Goal: Task Accomplishment & Management: Complete application form

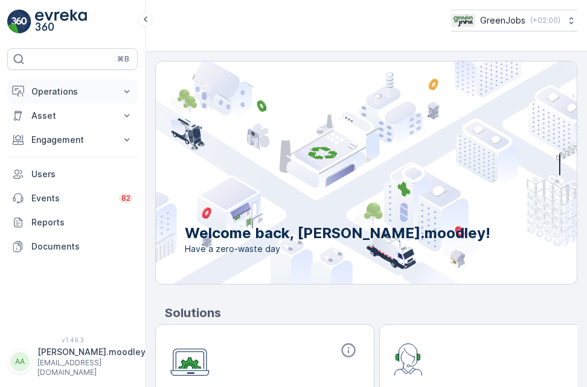
click at [129, 92] on icon at bounding box center [127, 92] width 12 height 12
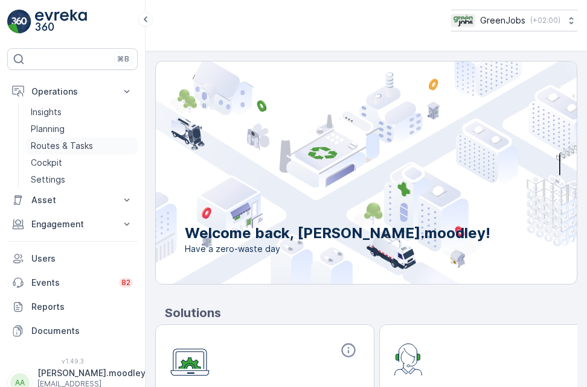
click at [84, 148] on p "Routes & Tasks" at bounding box center [62, 146] width 62 height 12
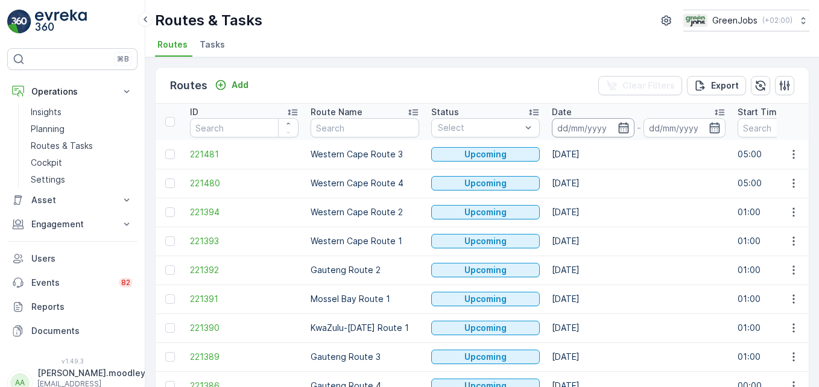
click at [571, 127] on input at bounding box center [593, 127] width 83 height 19
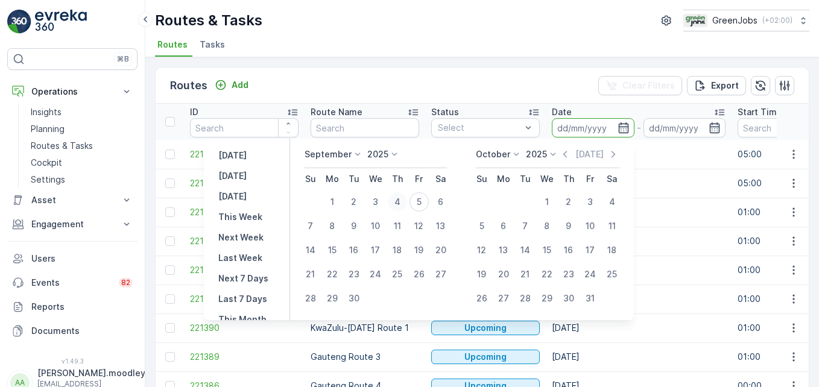
click at [399, 197] on div "4" at bounding box center [397, 201] width 19 height 19
type input "[DATE]"
click at [399, 197] on div "4" at bounding box center [397, 201] width 19 height 19
type input "[DATE]"
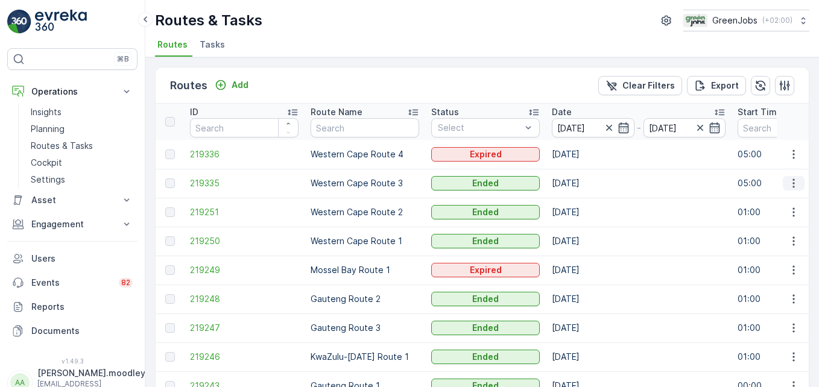
click at [586, 185] on icon "button" at bounding box center [794, 183] width 12 height 12
click at [586, 201] on span "See More Details" at bounding box center [766, 202] width 70 height 12
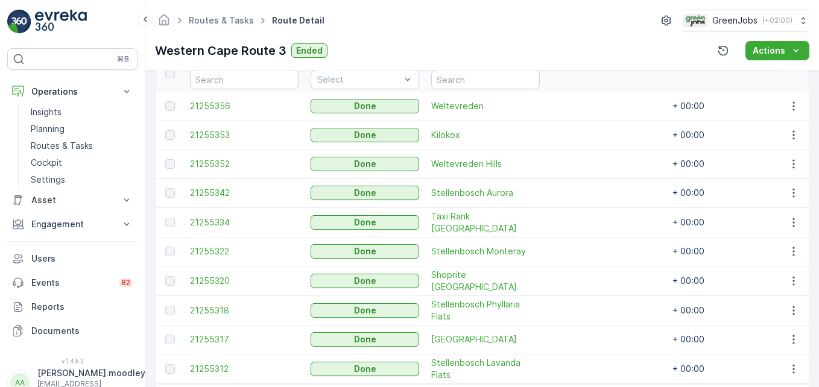
scroll to position [362, 0]
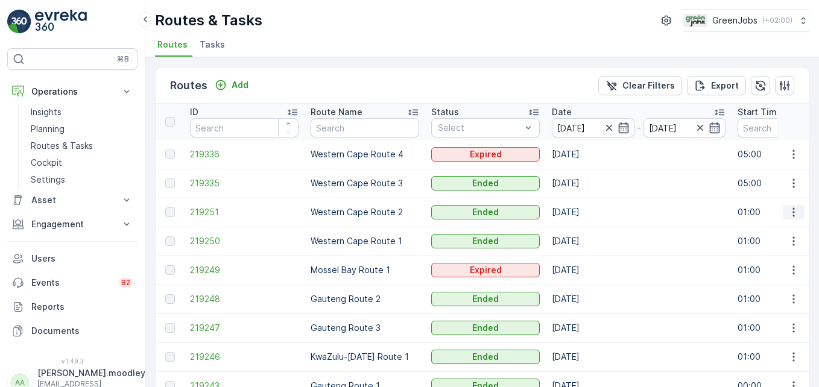
click at [586, 217] on icon "button" at bounding box center [794, 212] width 12 height 12
click at [586, 232] on span "See More Details" at bounding box center [766, 230] width 70 height 12
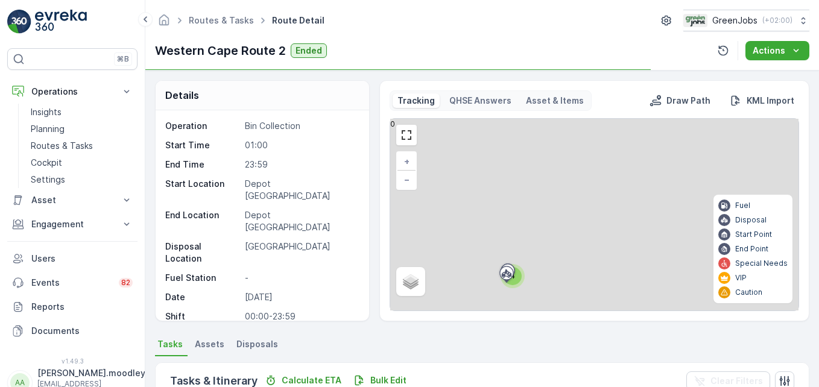
scroll to position [235, 0]
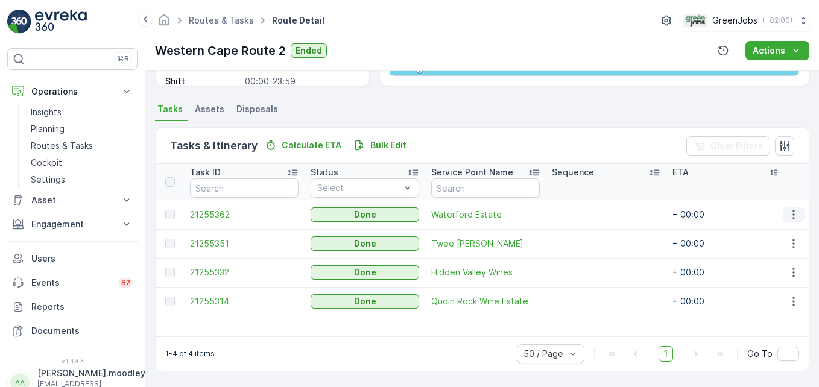
click at [586, 213] on icon "button" at bounding box center [794, 215] width 12 height 12
click at [586, 231] on span "See More Details" at bounding box center [780, 233] width 70 height 12
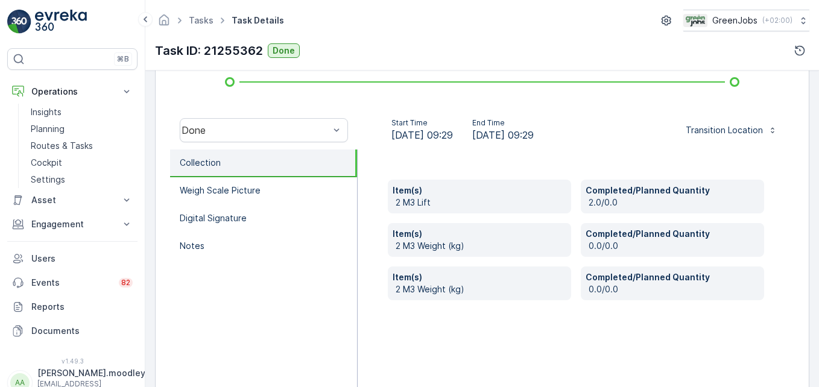
scroll to position [362, 0]
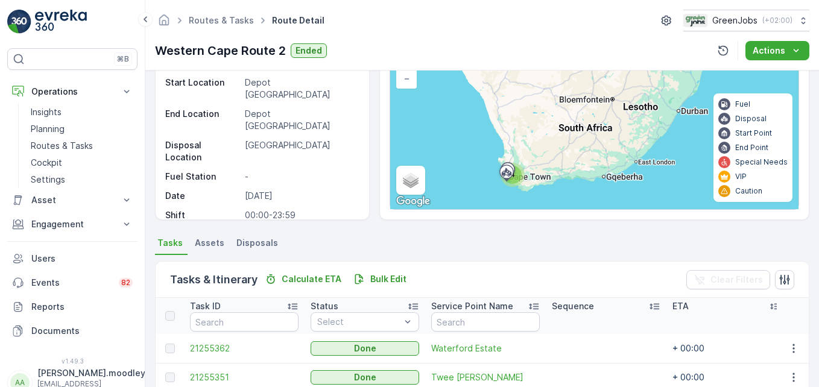
scroll to position [235, 0]
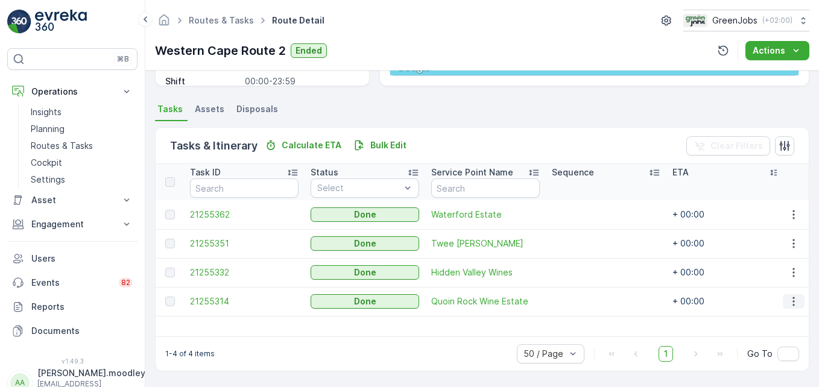
click at [586, 305] on icon "button" at bounding box center [794, 301] width 2 height 9
click at [586, 324] on span "See More Details" at bounding box center [780, 320] width 70 height 12
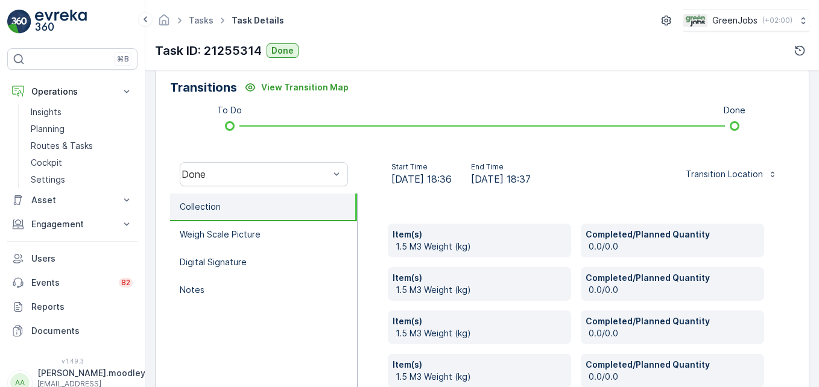
scroll to position [410, 0]
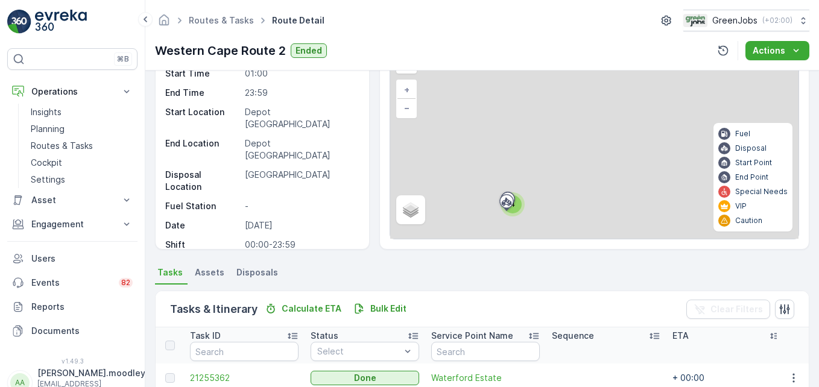
scroll to position [181, 0]
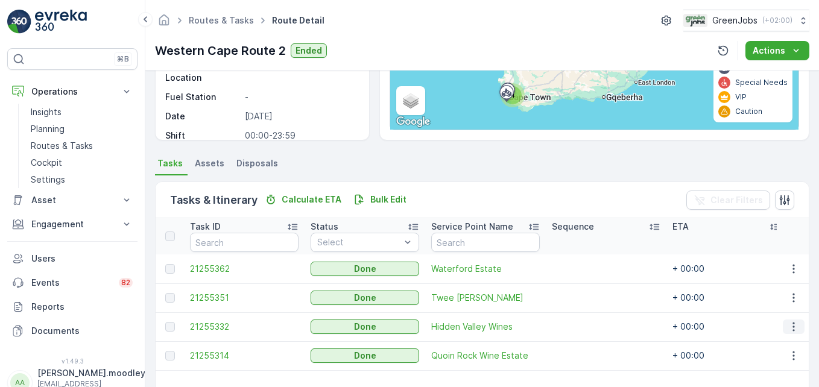
click at [586, 329] on icon "button" at bounding box center [794, 327] width 12 height 12
click at [586, 342] on span "See More Details" at bounding box center [780, 345] width 70 height 12
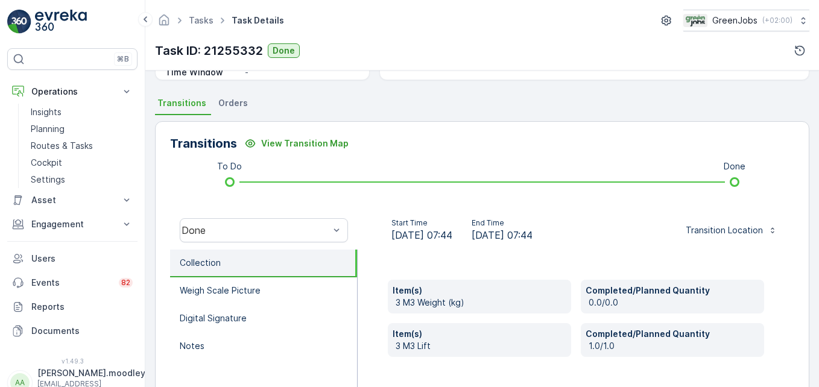
scroll to position [302, 0]
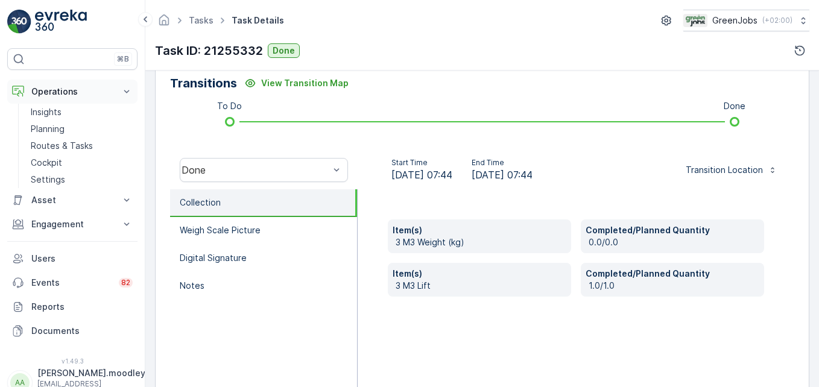
click at [131, 91] on icon at bounding box center [127, 92] width 12 height 12
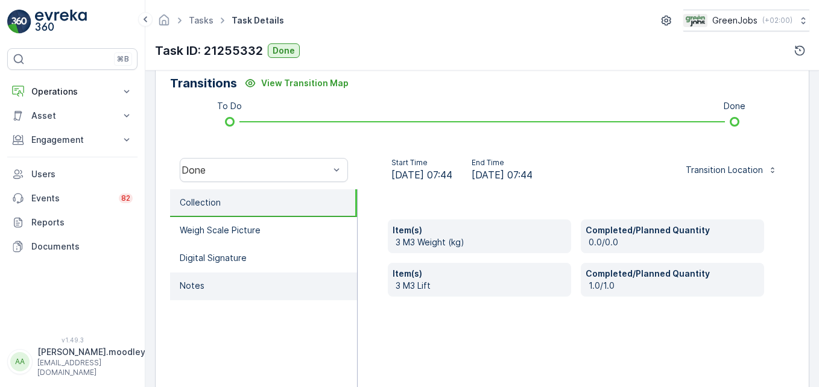
click at [261, 290] on li "Notes" at bounding box center [263, 287] width 187 height 28
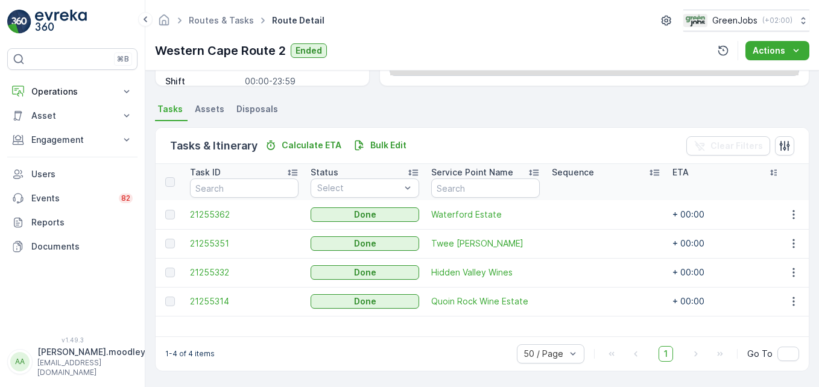
scroll to position [235, 0]
click at [586, 244] on icon "button" at bounding box center [794, 244] width 12 height 12
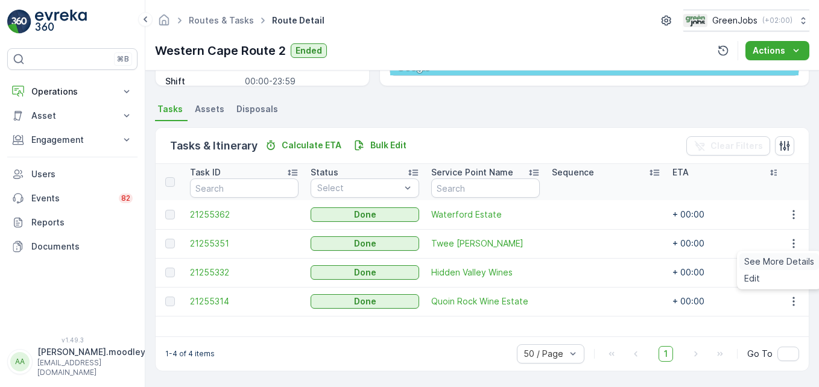
click at [586, 261] on span "See More Details" at bounding box center [780, 262] width 70 height 12
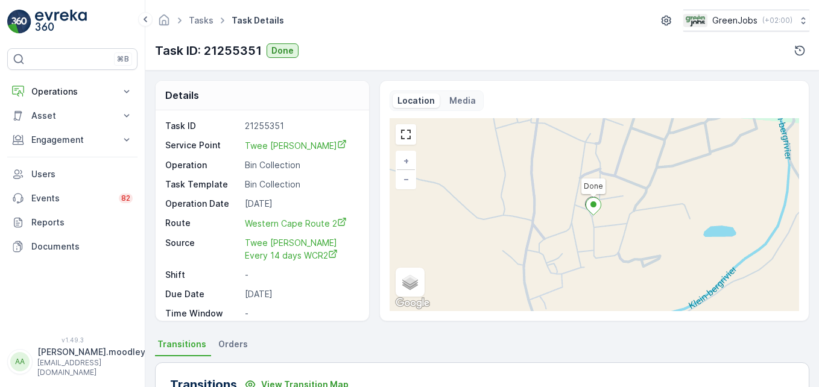
scroll to position [627, 0]
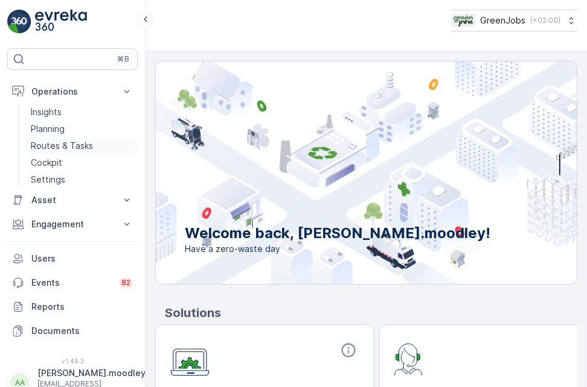
click at [84, 144] on p "Routes & Tasks" at bounding box center [62, 146] width 62 height 12
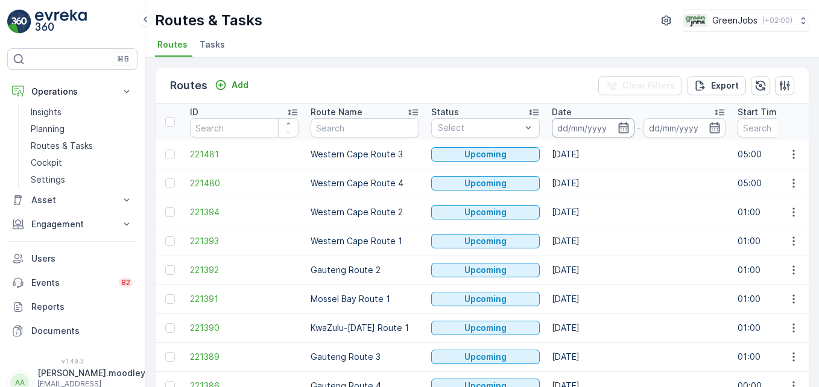
click at [582, 124] on input at bounding box center [593, 127] width 83 height 19
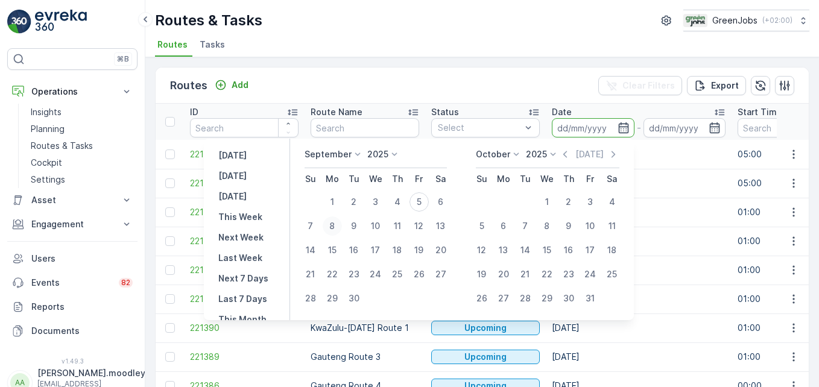
click at [335, 224] on div "8" at bounding box center [332, 226] width 19 height 19
type input "[DATE]"
click at [335, 224] on div "8" at bounding box center [332, 226] width 19 height 19
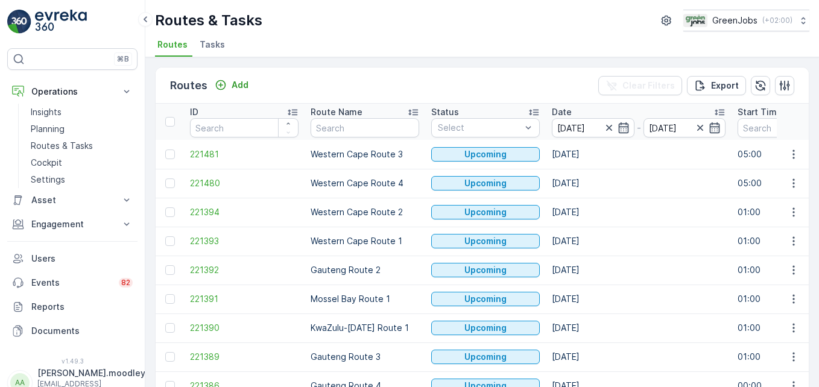
type input "[DATE]"
click at [586, 297] on icon "button" at bounding box center [794, 299] width 12 height 12
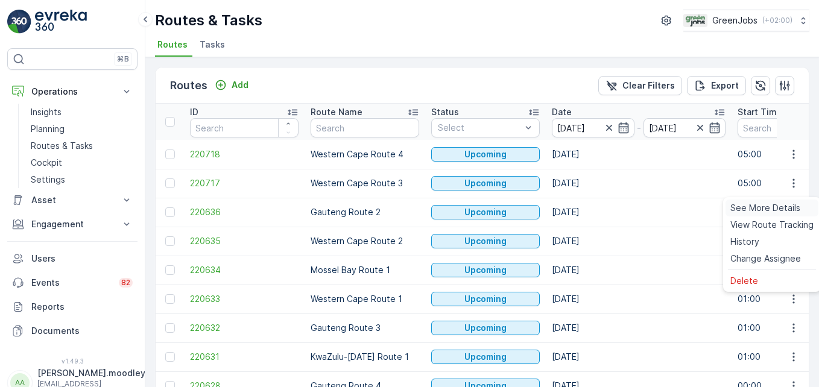
click at [586, 208] on span "See More Details" at bounding box center [766, 208] width 70 height 12
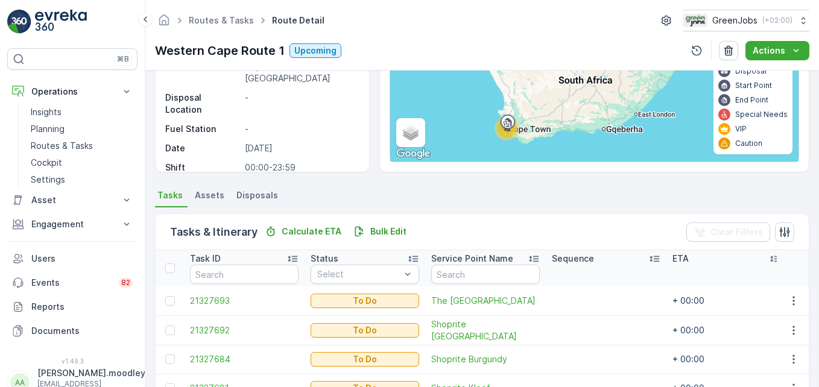
scroll to position [91, 0]
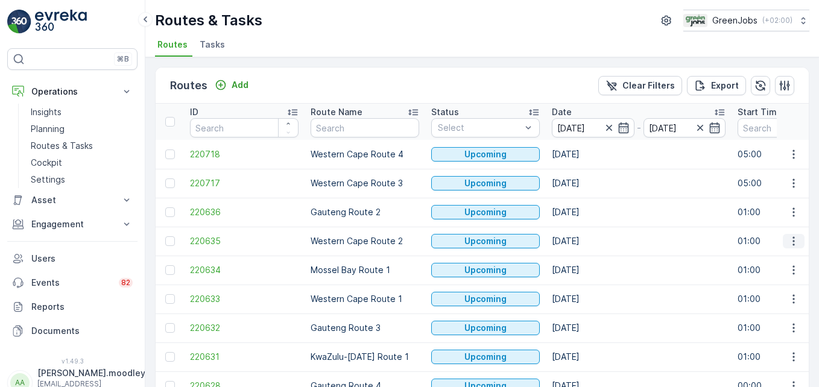
click at [586, 241] on icon "button" at bounding box center [794, 241] width 12 height 12
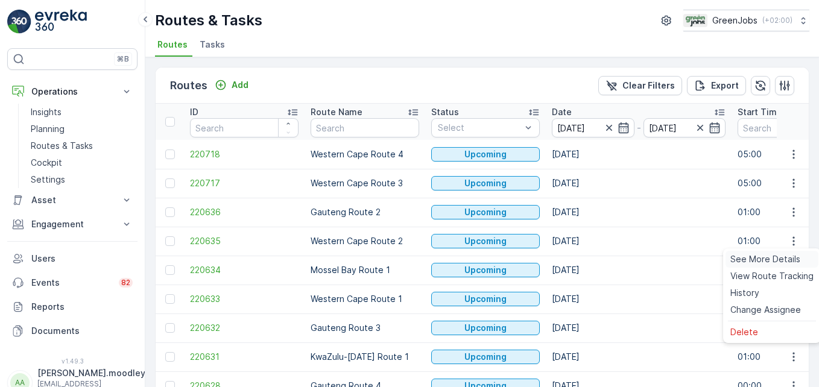
click at [586, 258] on span "See More Details" at bounding box center [766, 259] width 70 height 12
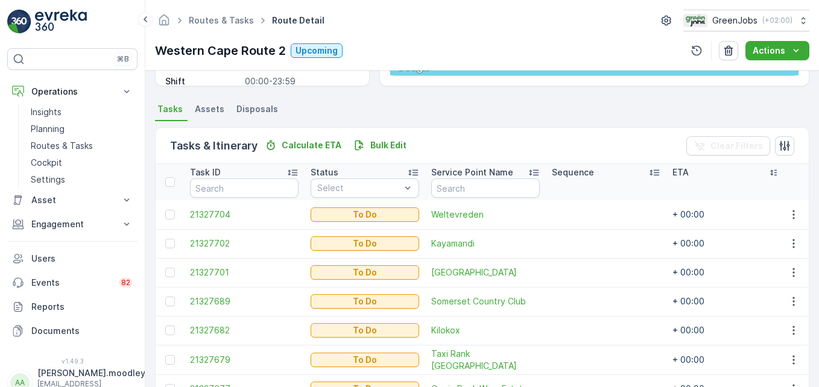
scroll to position [395, 0]
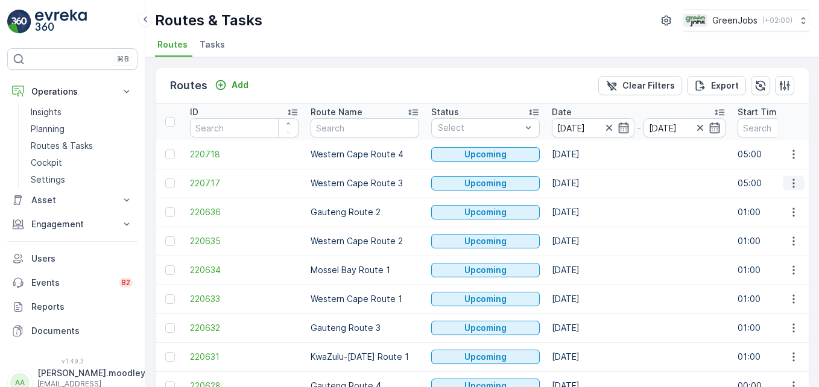
click at [586, 180] on icon "button" at bounding box center [794, 183] width 12 height 12
click at [586, 198] on span "See More Details" at bounding box center [766, 202] width 70 height 12
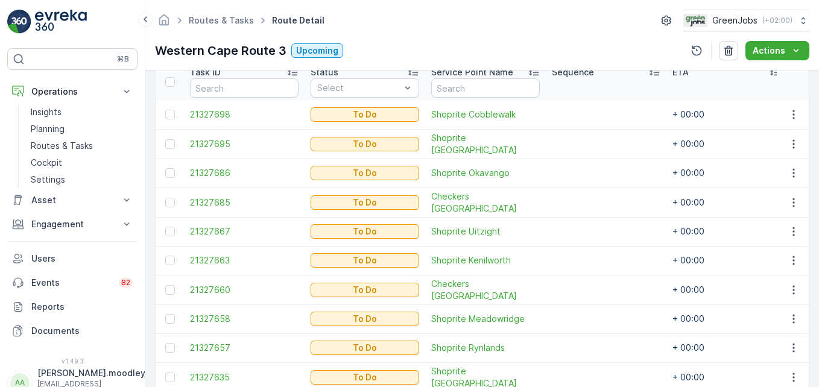
scroll to position [396, 0]
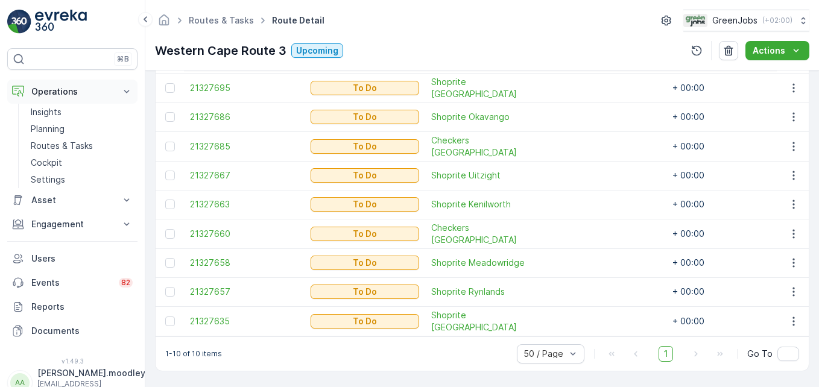
click at [124, 92] on icon at bounding box center [127, 92] width 12 height 12
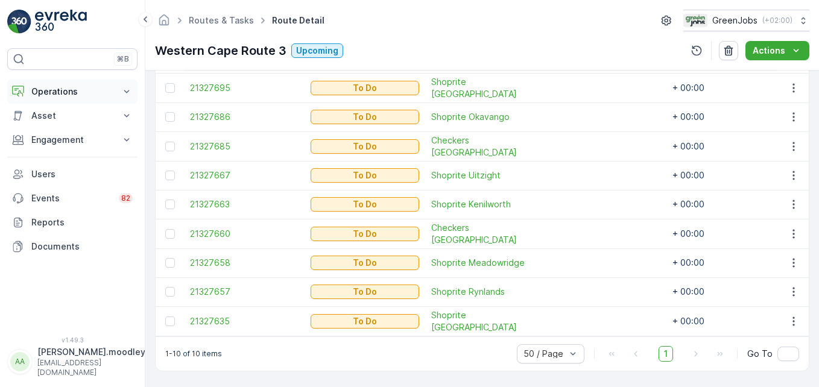
click at [126, 92] on icon at bounding box center [126, 91] width 5 height 3
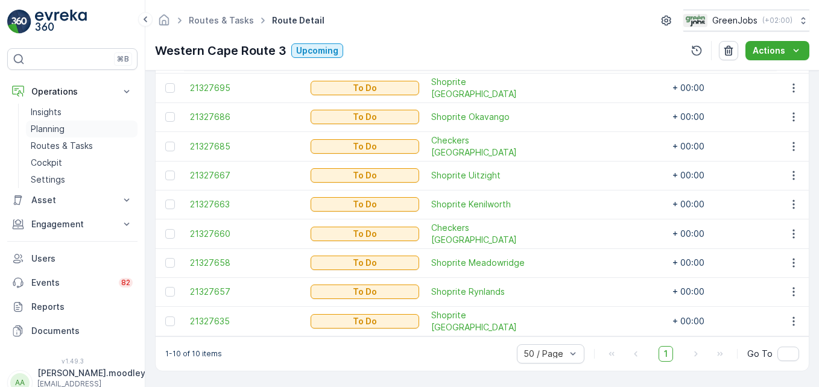
click at [48, 128] on p "Planning" at bounding box center [48, 129] width 34 height 12
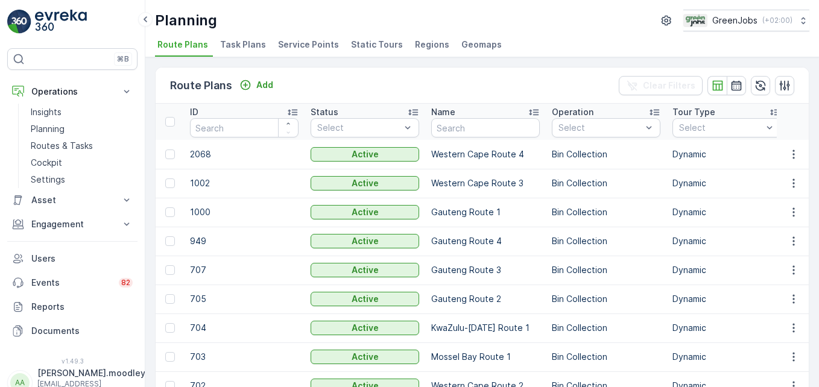
click at [293, 45] on span "Service Points" at bounding box center [308, 45] width 61 height 12
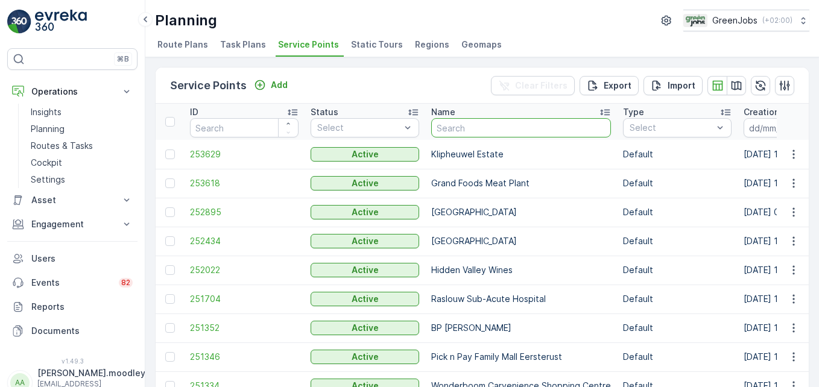
click at [463, 122] on input "text" at bounding box center [521, 127] width 180 height 19
type input "PERFECT"
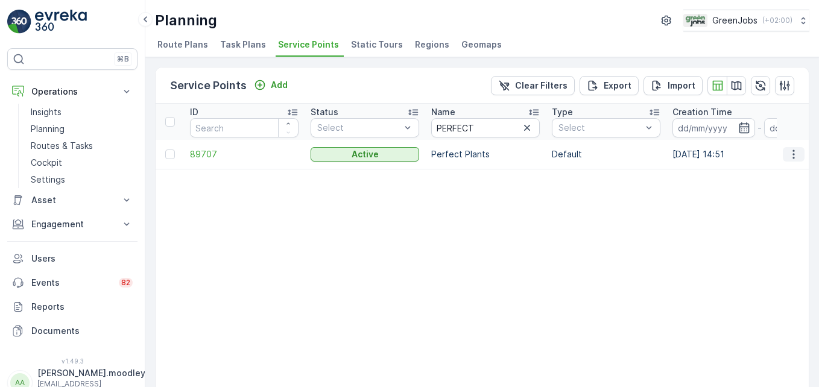
click at [586, 150] on icon "button" at bounding box center [794, 154] width 12 height 12
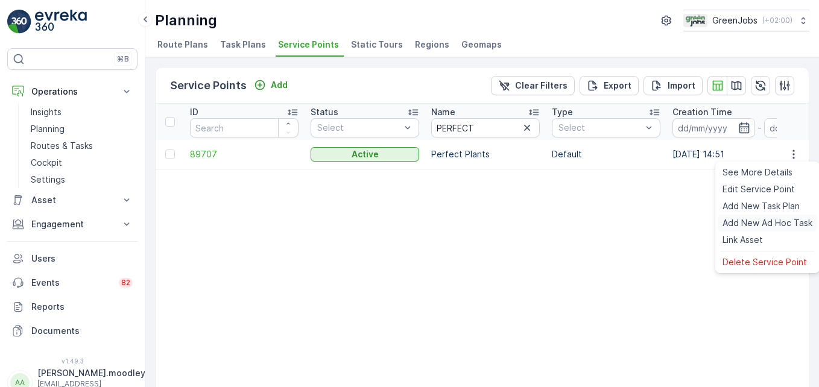
click at [586, 223] on span "Add New Ad Hoc Task" at bounding box center [768, 223] width 90 height 12
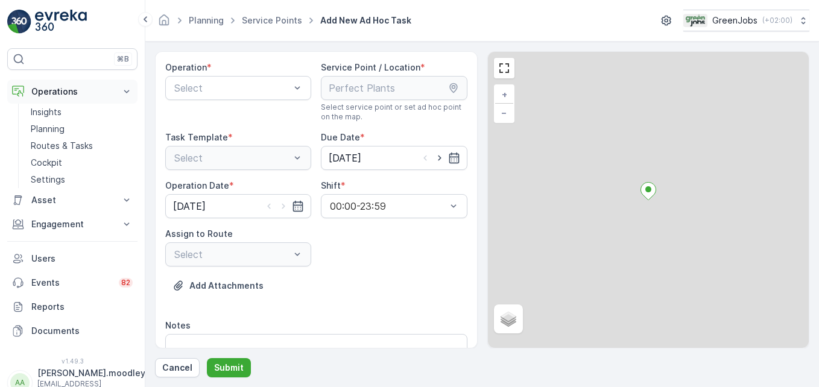
click at [125, 94] on icon at bounding box center [127, 92] width 12 height 12
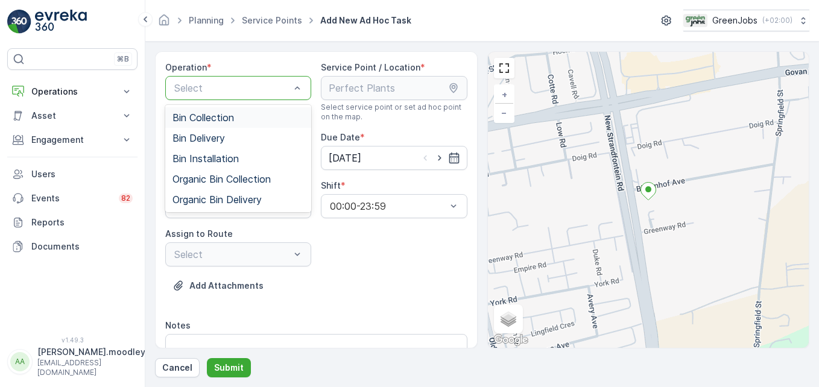
click at [214, 116] on span "Bin Collection" at bounding box center [204, 117] width 62 height 11
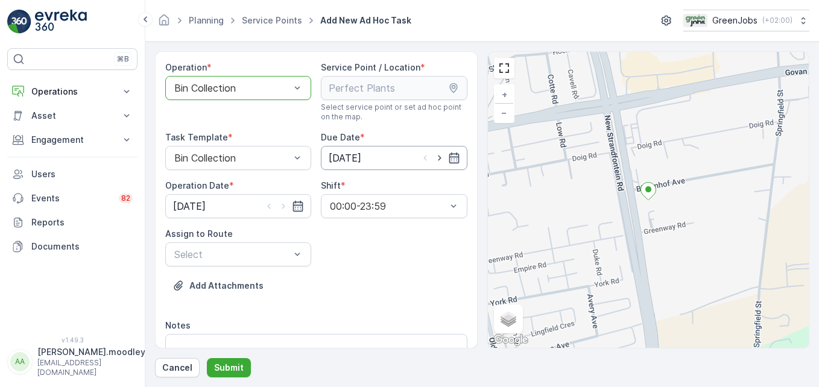
click at [458, 161] on input "05.09.2025" at bounding box center [394, 158] width 146 height 24
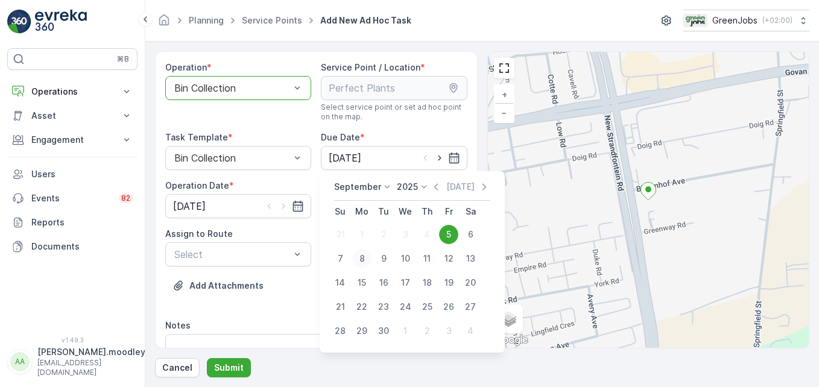
click at [362, 261] on div "8" at bounding box center [361, 258] width 19 height 19
type input "[DATE]"
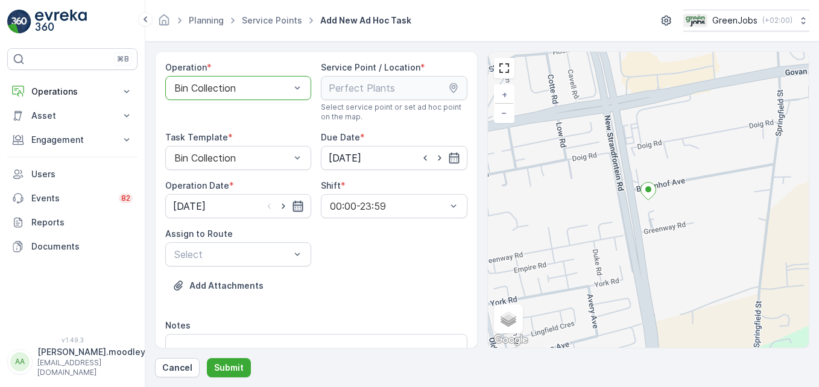
click at [300, 208] on icon "button" at bounding box center [298, 206] width 12 height 12
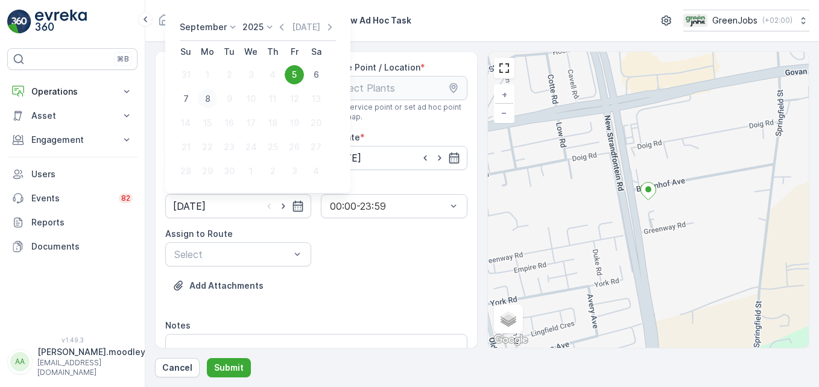
click at [209, 97] on div "8" at bounding box center [207, 98] width 19 height 19
type input "[DATE]"
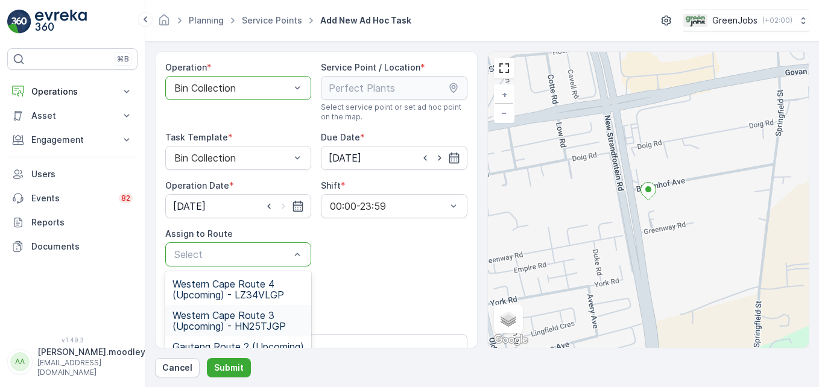
click at [246, 322] on span "Western Cape Route 3 (Upcoming) - HN25TJGP" at bounding box center [239, 321] width 132 height 22
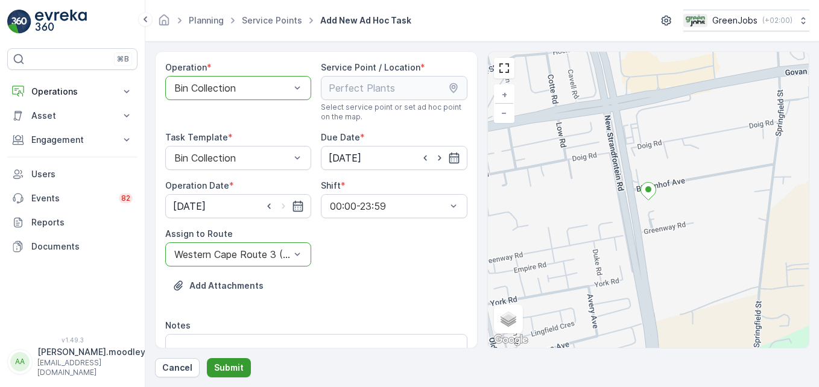
click at [227, 367] on p "Submit" at bounding box center [229, 368] width 30 height 12
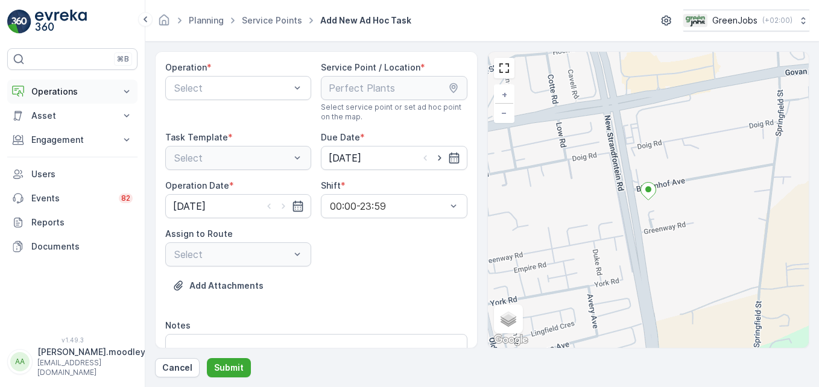
click at [127, 90] on icon at bounding box center [127, 92] width 12 height 12
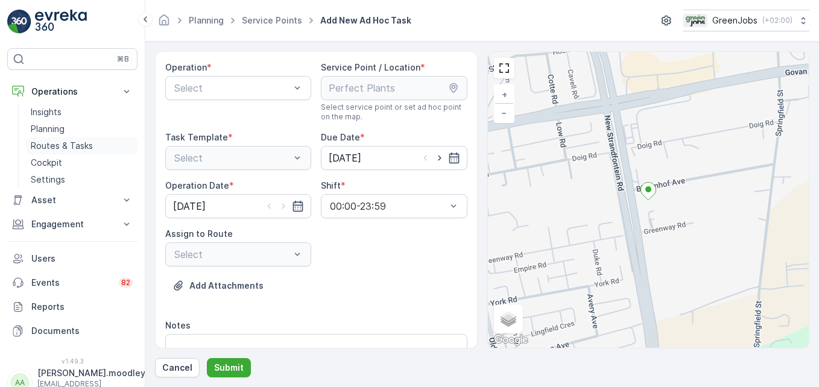
click at [79, 148] on p "Routes & Tasks" at bounding box center [62, 146] width 62 height 12
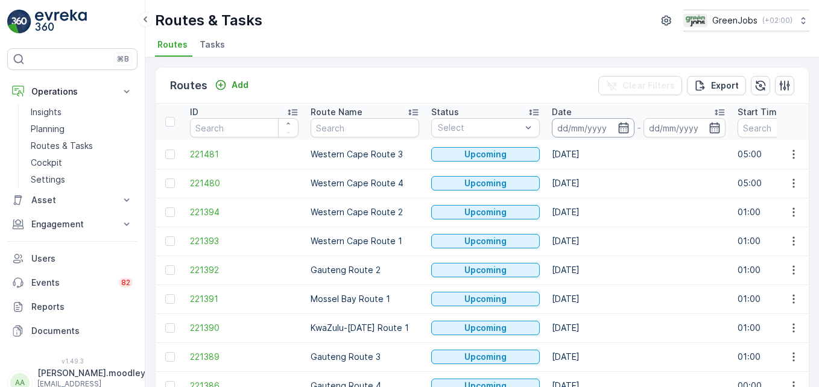
click at [577, 129] on input at bounding box center [593, 127] width 83 height 19
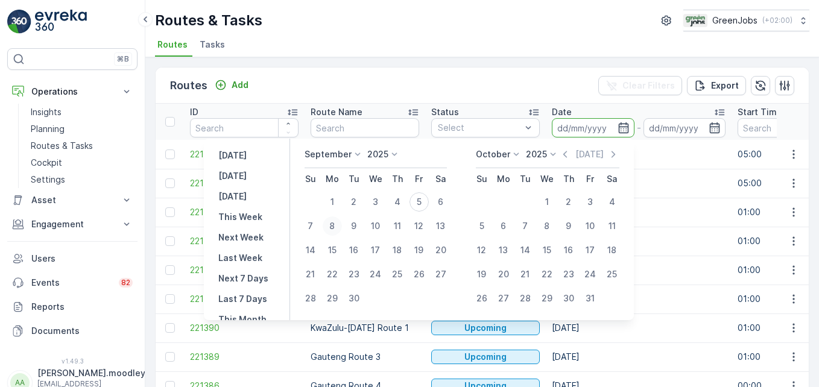
click at [331, 226] on div "8" at bounding box center [332, 226] width 19 height 19
type input "[DATE]"
click at [331, 226] on div "8" at bounding box center [332, 226] width 19 height 19
type input "[DATE]"
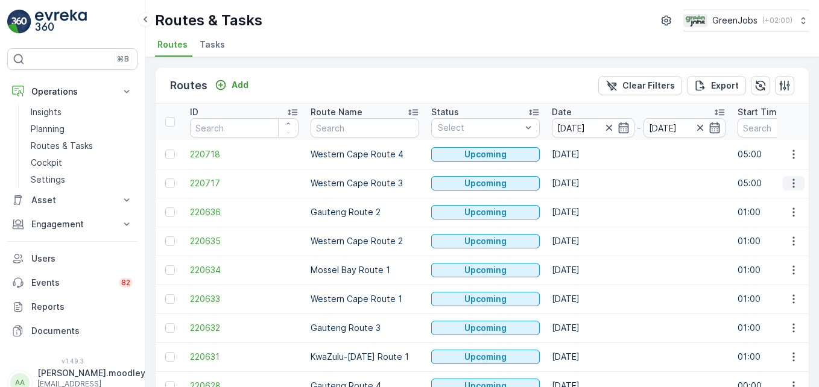
click at [586, 186] on icon "button" at bounding box center [794, 183] width 12 height 12
click at [586, 199] on span "See More Details" at bounding box center [766, 202] width 70 height 12
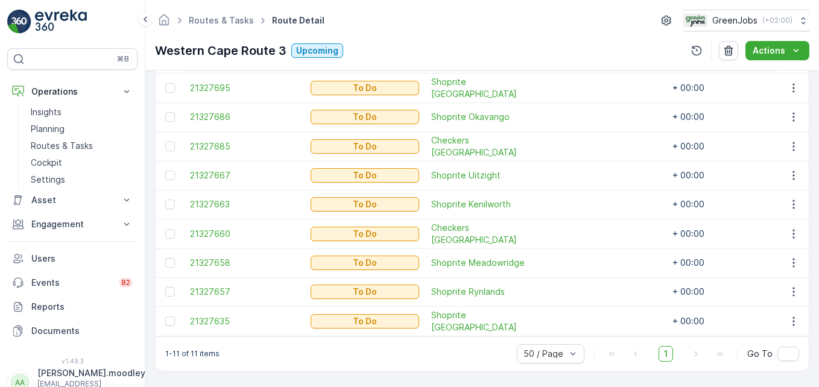
scroll to position [2, 0]
